Goal: Transaction & Acquisition: Purchase product/service

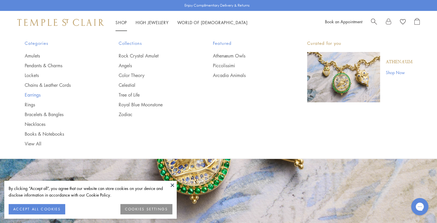
click at [36, 95] on link "Earrings" at bounding box center [60, 95] width 71 height 6
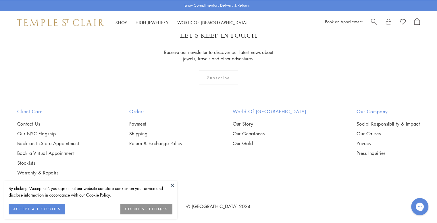
scroll to position [2977, 0]
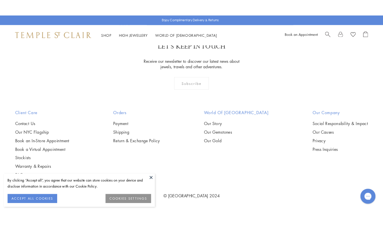
scroll to position [2194, 0]
